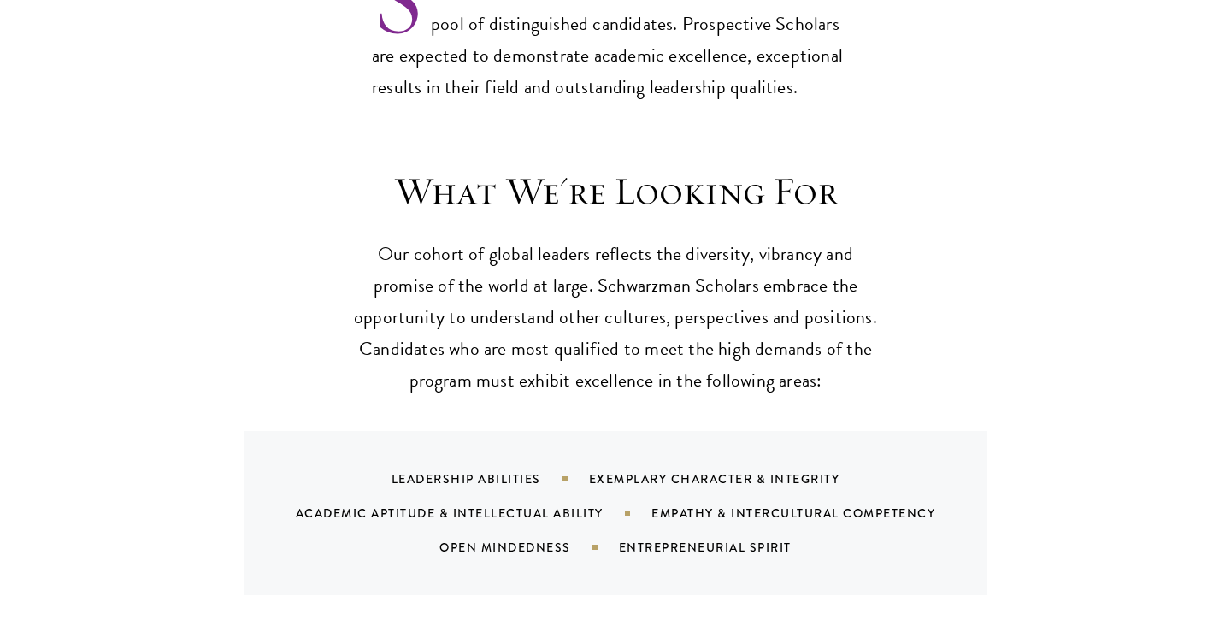
scroll to position [1699, 0]
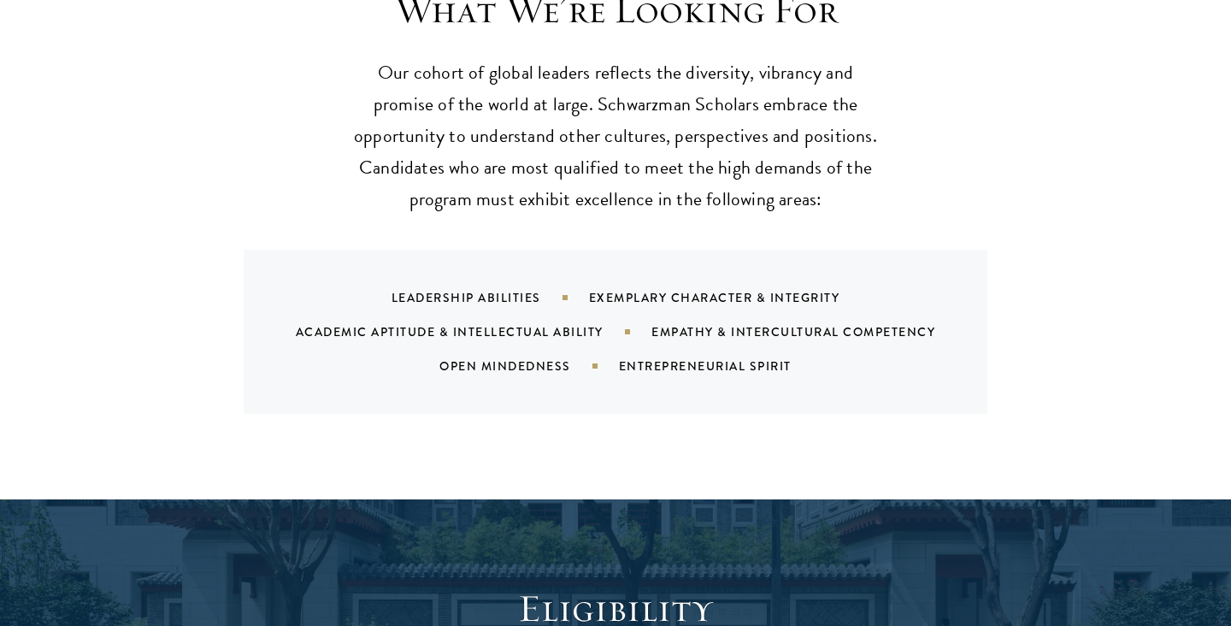
click at [385, 280] on div "Leadership Abilities Exemplary Character & Integrity Academic Aptitude & Intell…" at bounding box center [637, 331] width 703 height 103
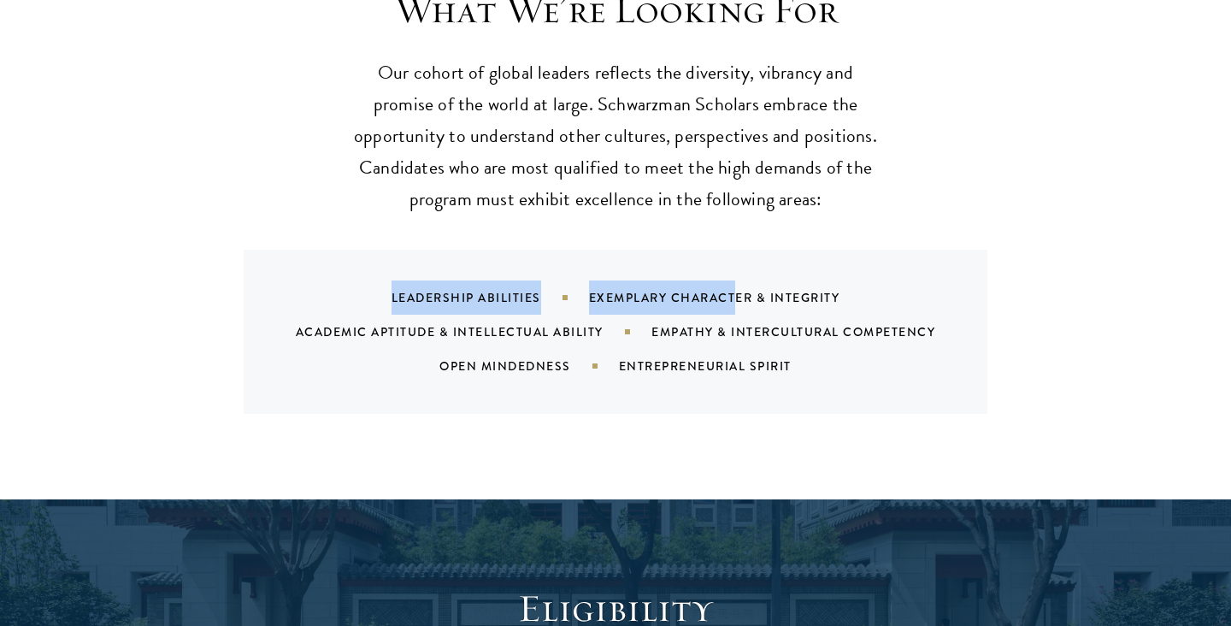
drag, startPoint x: 385, startPoint y: 260, endPoint x: 737, endPoint y: 274, distance: 352.5
click at [738, 280] on div "Leadership Abilities Exemplary Character & Integrity Academic Aptitude & Intell…" at bounding box center [637, 331] width 703 height 103
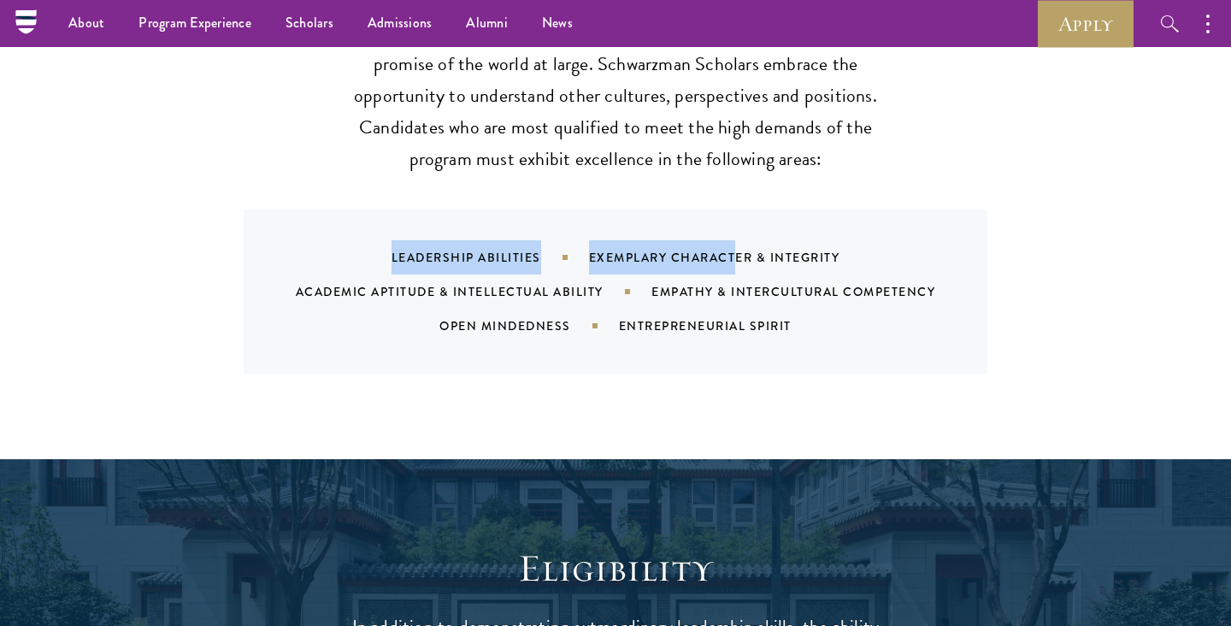
scroll to position [1703, 0]
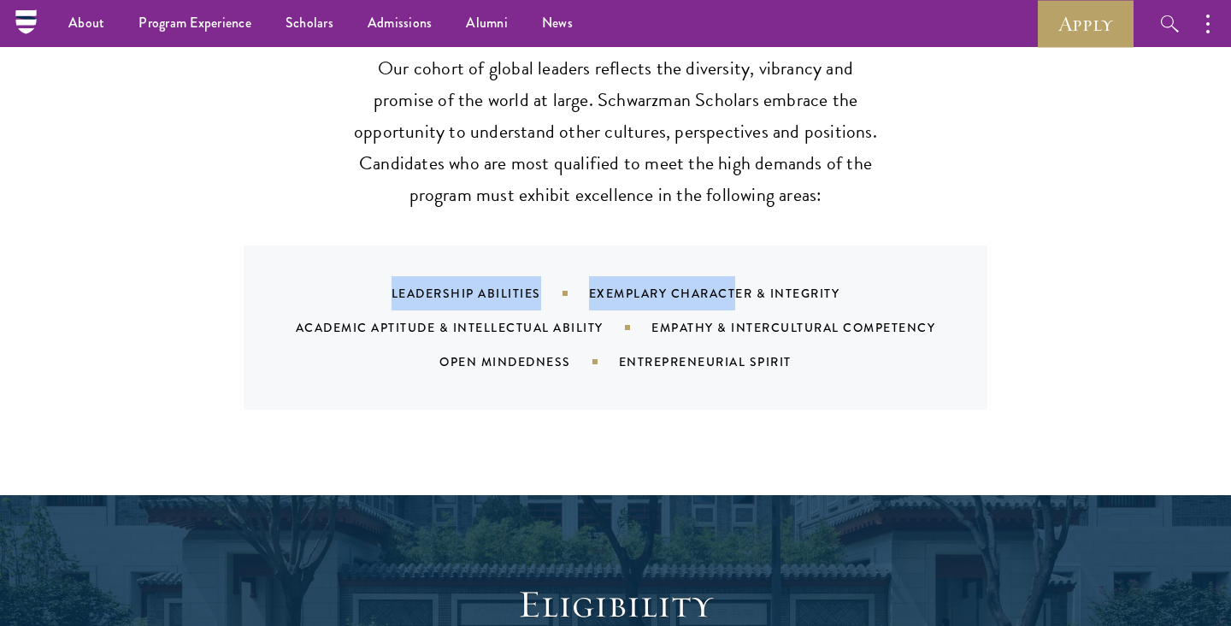
click at [487, 245] on div "Leadership Abilities Exemplary Character & Integrity Academic Aptitude & Intell…" at bounding box center [616, 327] width 744 height 164
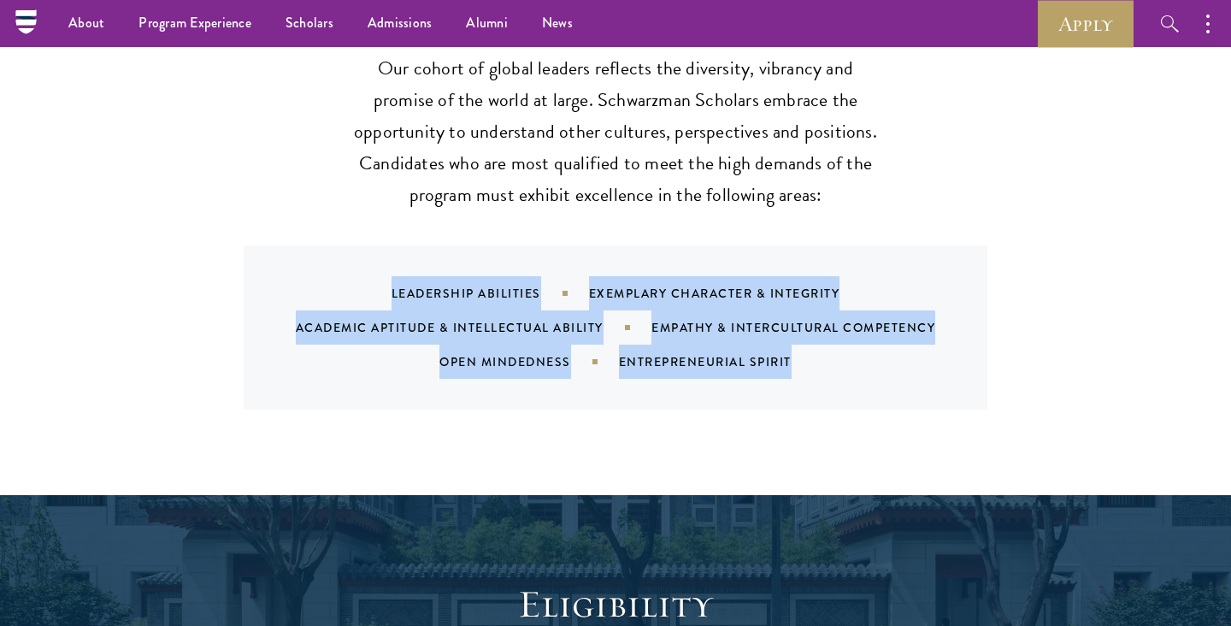
drag, startPoint x: 391, startPoint y: 258, endPoint x: 901, endPoint y: 381, distance: 525.0
click at [901, 381] on div "What We're Looking For Our cohort of global leaders reflects the diversity, vib…" at bounding box center [615, 222] width 1231 height 545
copy div "Leadership Abilities Exemplary Character & Integrity Academic Aptitude & Intell…"
